Goal: Find specific page/section: Find specific page/section

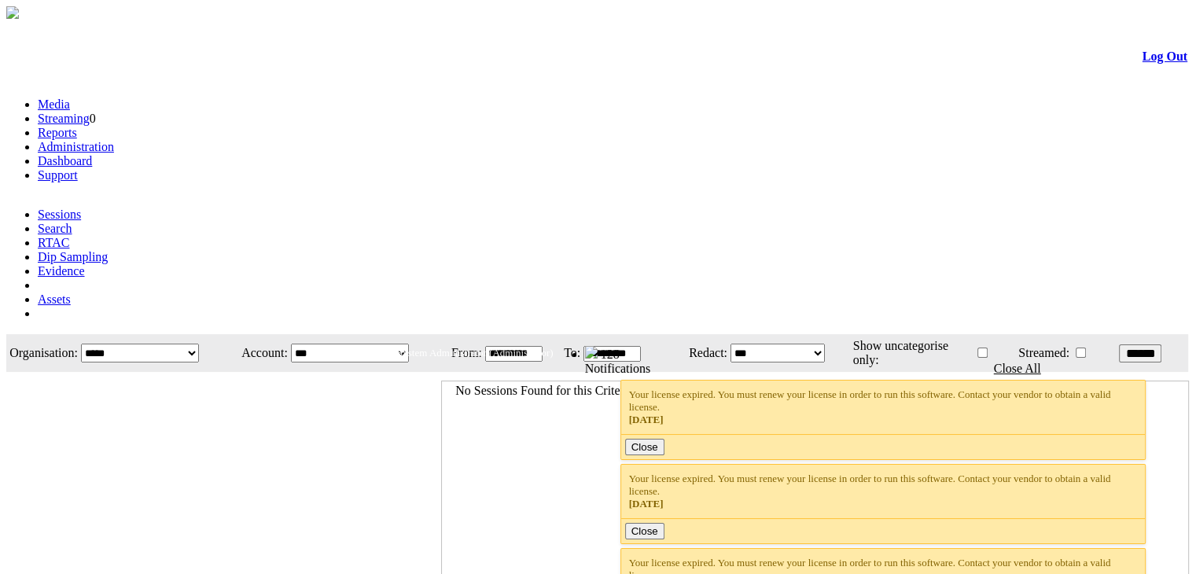
click at [92, 154] on link "Dashboard" at bounding box center [65, 160] width 54 height 13
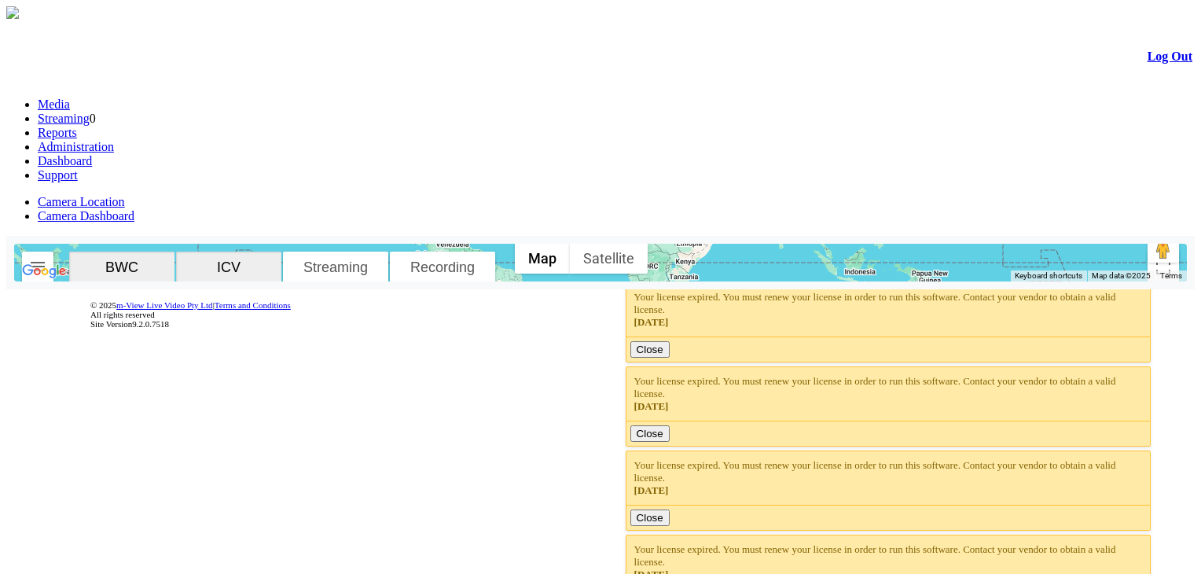
click at [47, 257] on img "button" at bounding box center [37, 266] width 19 height 19
